Goal: Register for event/course

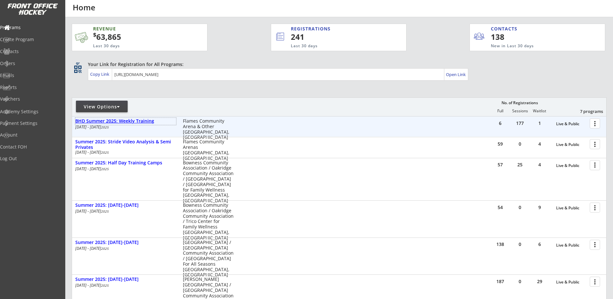
click at [131, 121] on div "BHD Summer 2025: Weekly Training" at bounding box center [125, 120] width 101 height 5
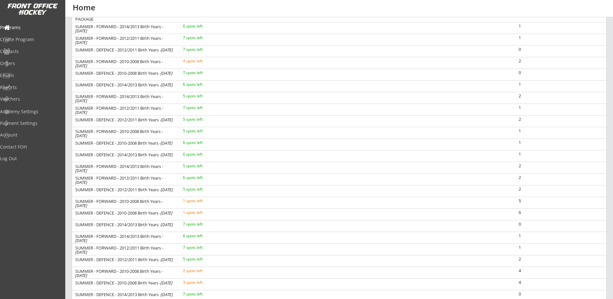
scroll to position [75, 0]
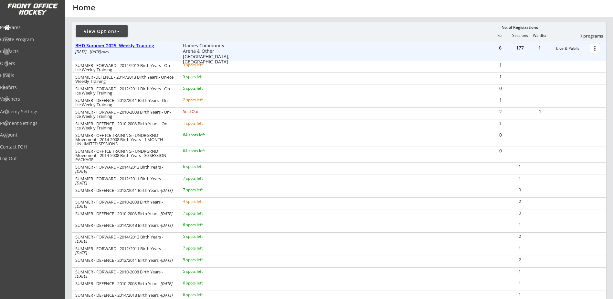
click at [144, 45] on div "BHD Summer 2025: Weekly Training" at bounding box center [125, 45] width 101 height 5
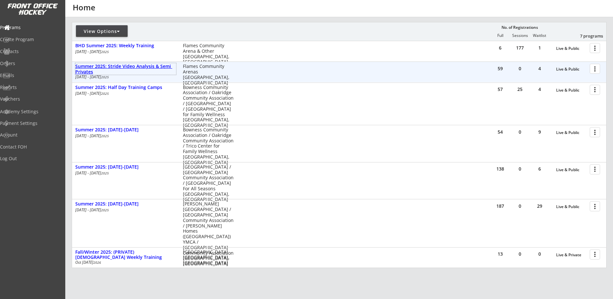
click at [146, 68] on div "Summer 2025: Stride Video Analysis & Semi Privates" at bounding box center [125, 69] width 101 height 11
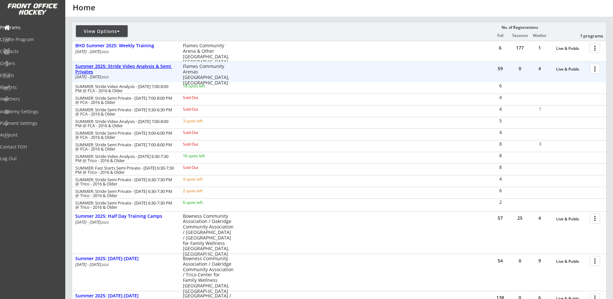
click at [146, 68] on div "Summer 2025: Stride Video Analysis & Semi Privates" at bounding box center [125, 69] width 101 height 11
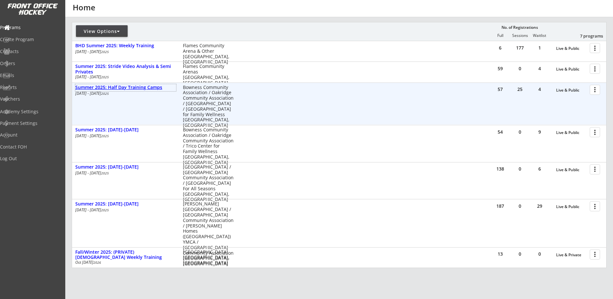
click at [141, 88] on div "Summer 2025: Half Day Training Camps" at bounding box center [125, 87] width 101 height 5
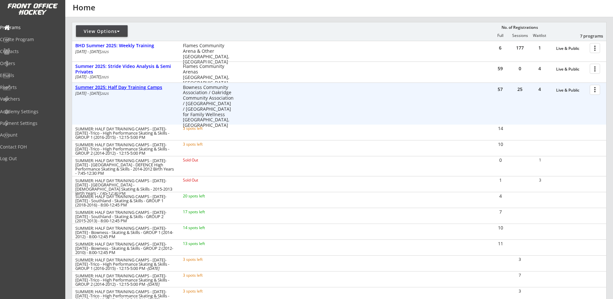
click at [141, 88] on div "Summer 2025: Half Day Training Camps" at bounding box center [125, 87] width 101 height 5
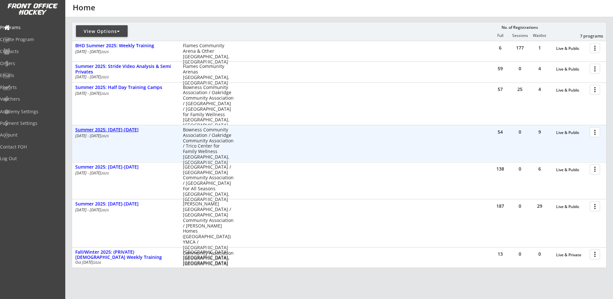
click at [125, 130] on div "Summer 2025: [DATE]-[DATE]" at bounding box center [125, 129] width 101 height 5
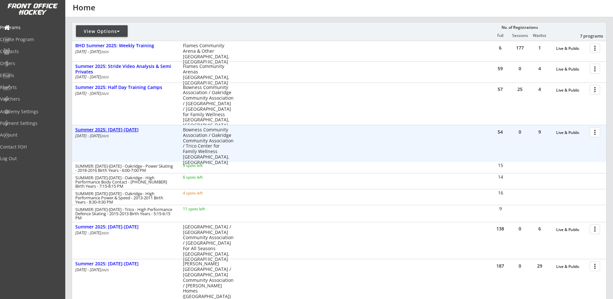
click at [124, 129] on div "Summer 2025: [DATE]-[DATE]" at bounding box center [125, 129] width 101 height 5
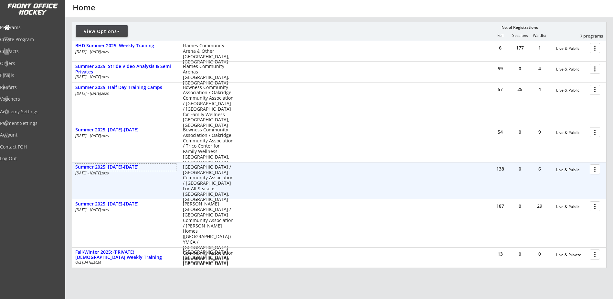
click at [119, 168] on div "Summer 2025: [DATE]-[DATE]" at bounding box center [125, 166] width 101 height 5
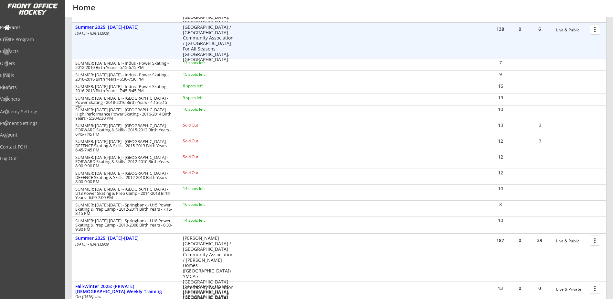
scroll to position [226, 0]
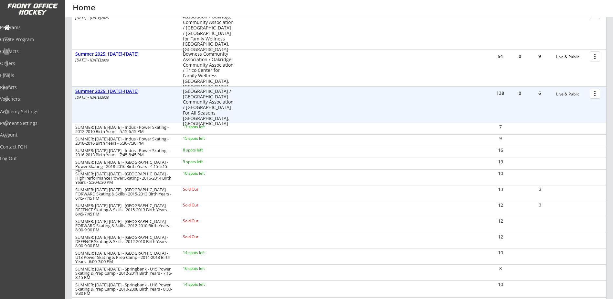
click at [118, 92] on div "Summer 2025: [DATE]-[DATE]" at bounding box center [125, 91] width 101 height 5
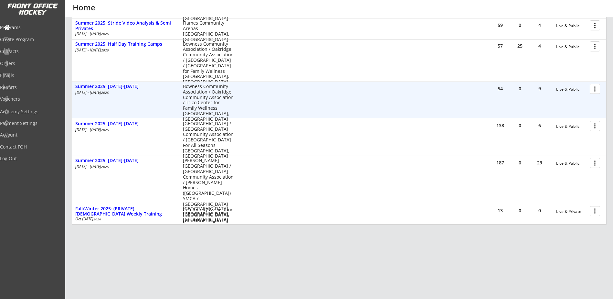
scroll to position [119, 0]
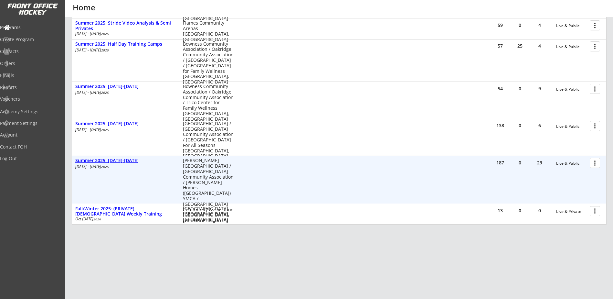
click at [119, 159] on div "Summer 2025: [DATE]-[DATE]" at bounding box center [125, 160] width 101 height 5
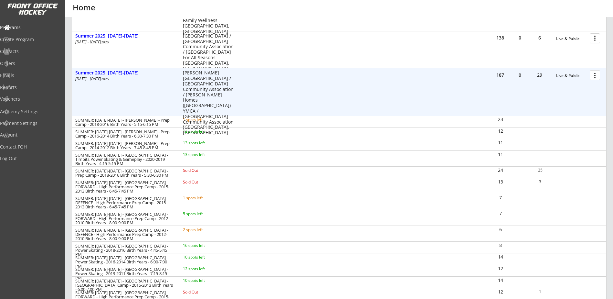
scroll to position [194, 0]
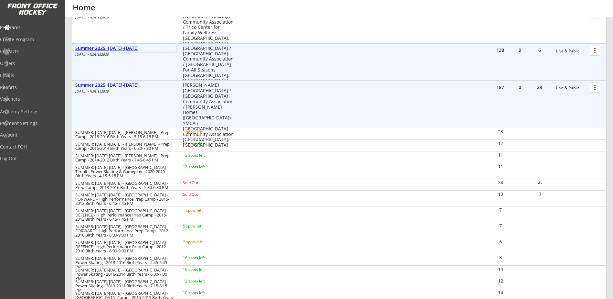
click at [122, 50] on div "Summer 2025: [DATE]-[DATE]" at bounding box center [125, 48] width 101 height 5
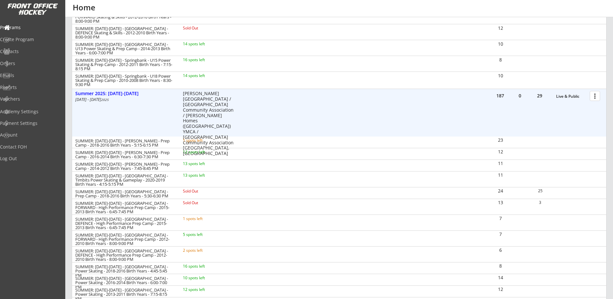
scroll to position [345, 0]
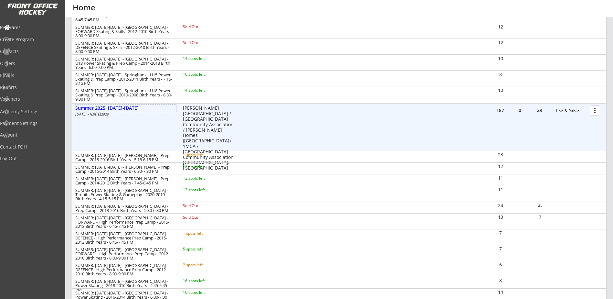
click at [126, 106] on div "Summer 2025: [DATE]-[DATE]" at bounding box center [125, 107] width 101 height 5
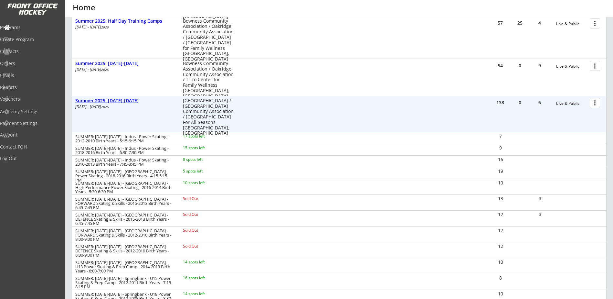
click at [129, 101] on div "Summer 2025: [DATE]-[DATE]" at bounding box center [125, 100] width 101 height 5
